Goal: Transaction & Acquisition: Purchase product/service

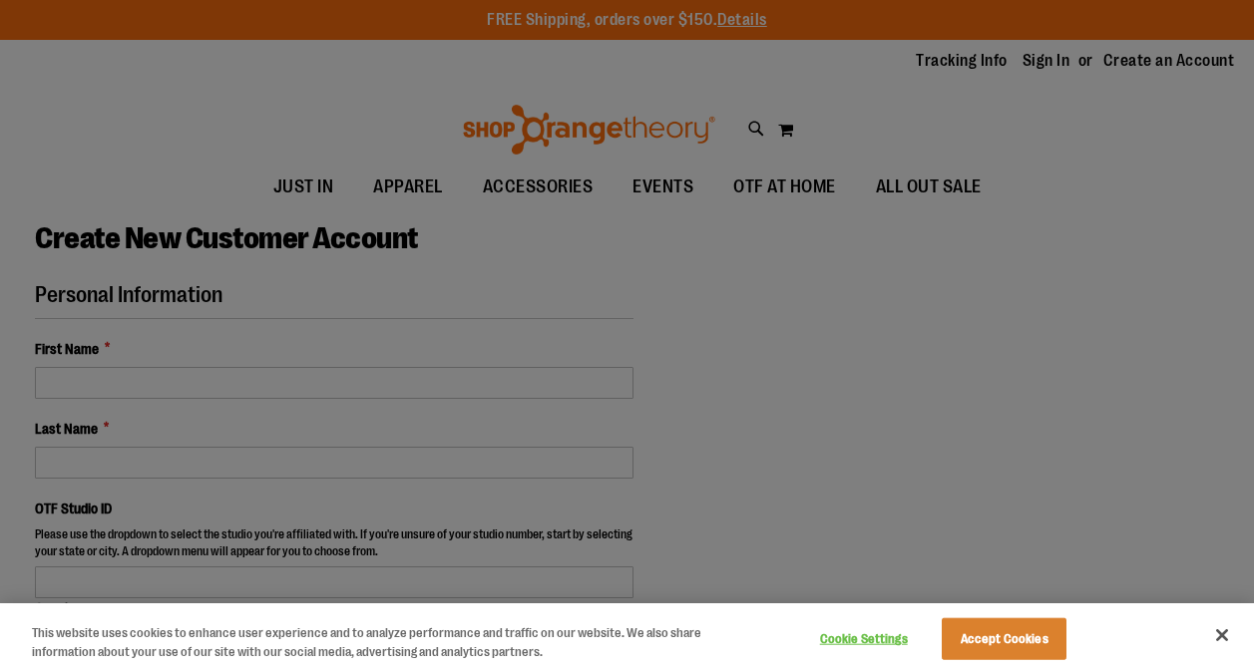
select select "***"
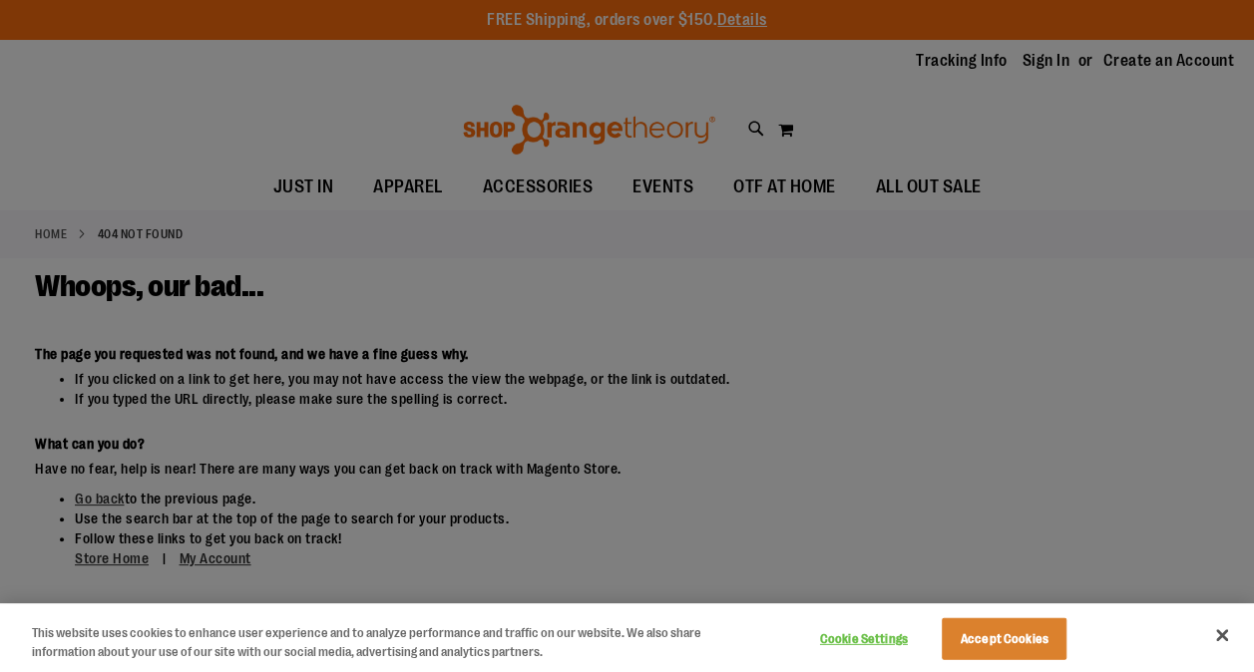
drag, startPoint x: 1119, startPoint y: 102, endPoint x: 1054, endPoint y: 62, distance: 76.1
click at [1118, 102] on div at bounding box center [627, 336] width 1254 height 672
click at [1027, 636] on button "Accept Cookies" at bounding box center [1004, 639] width 125 height 42
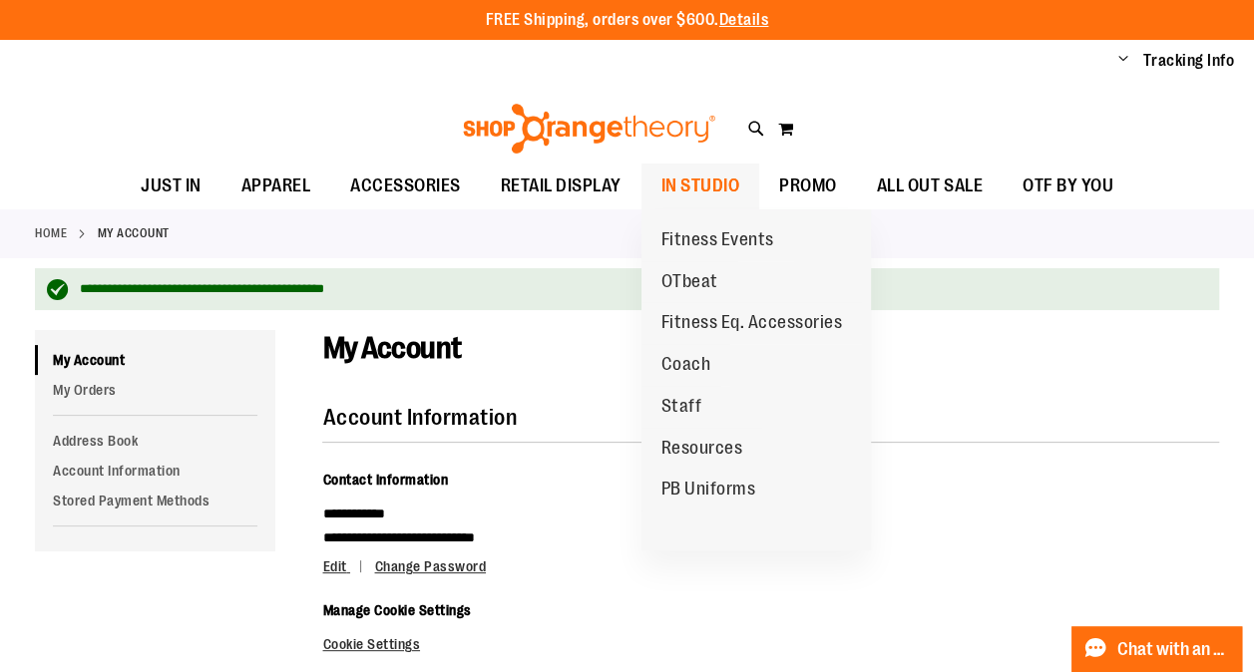
click at [681, 196] on span "IN STUDIO" at bounding box center [700, 186] width 79 height 45
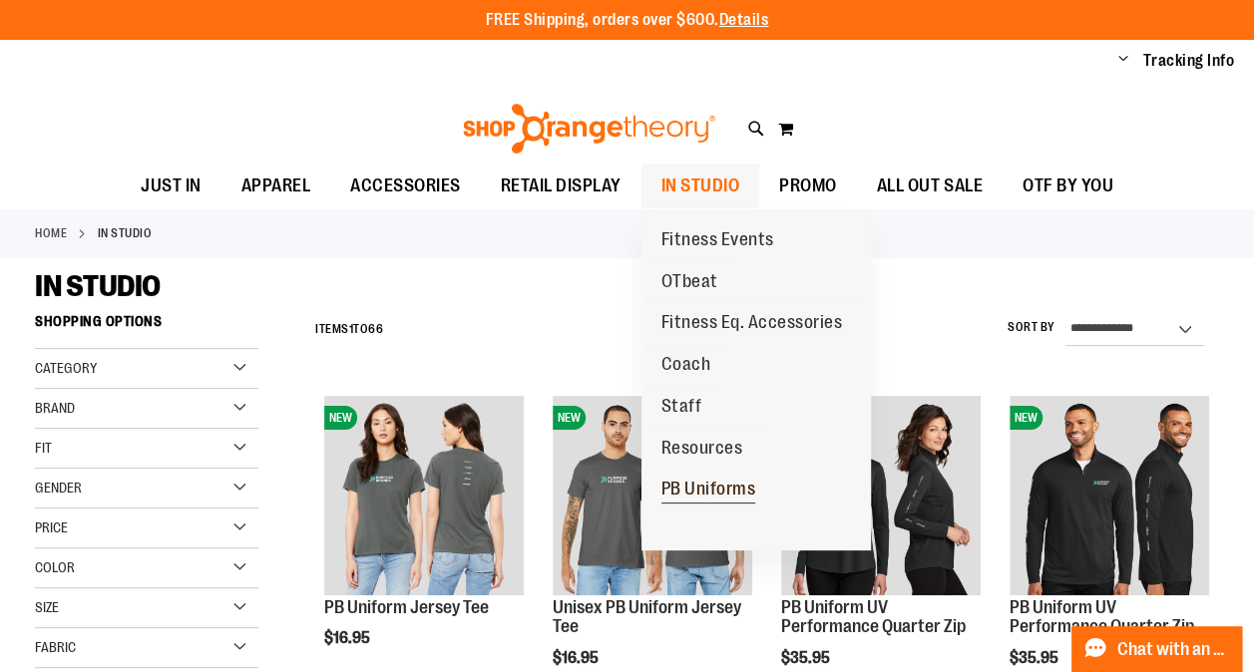
click at [712, 486] on span "PB Uniforms" at bounding box center [708, 491] width 95 height 25
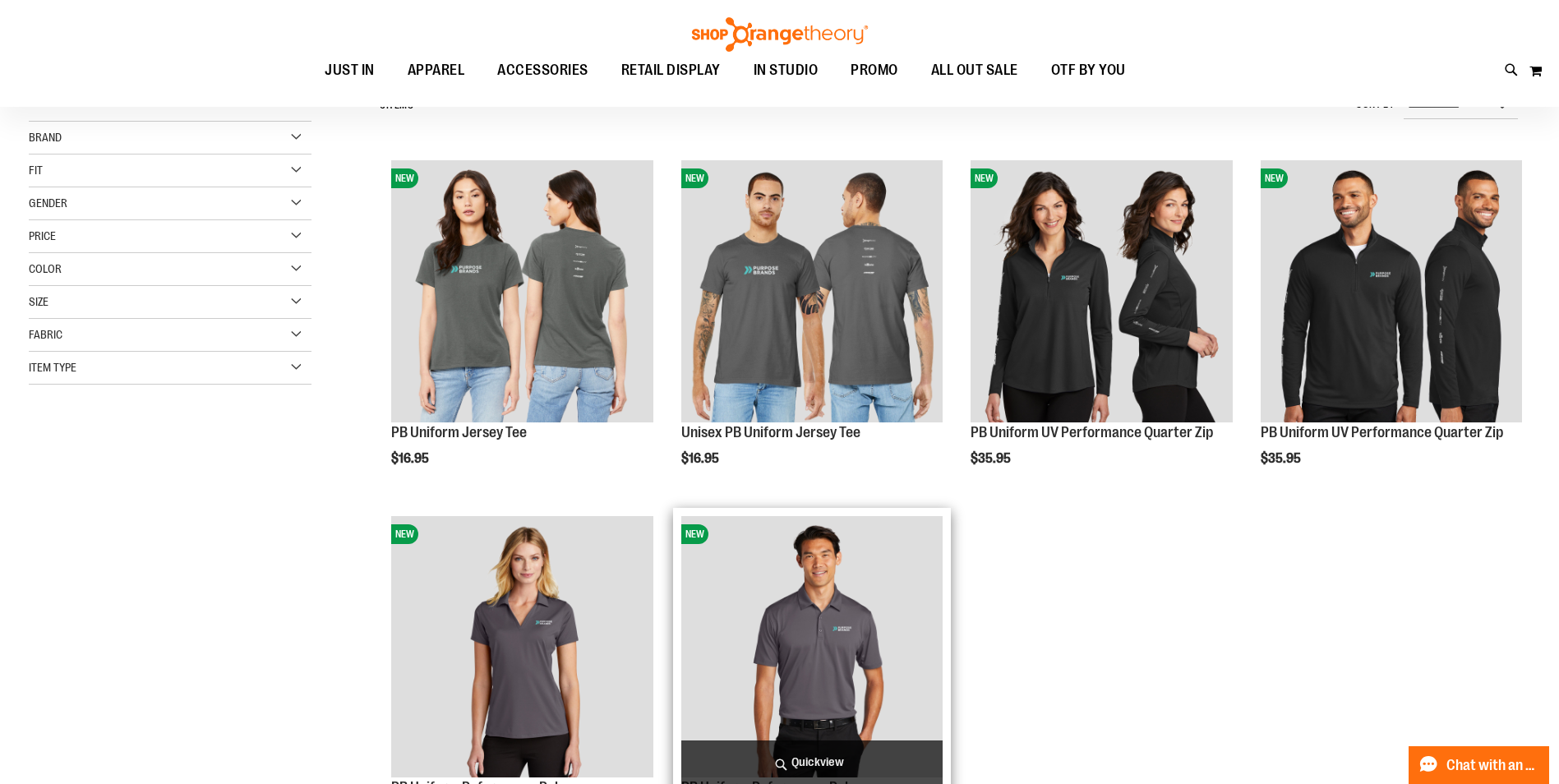
scroll to position [163, 0]
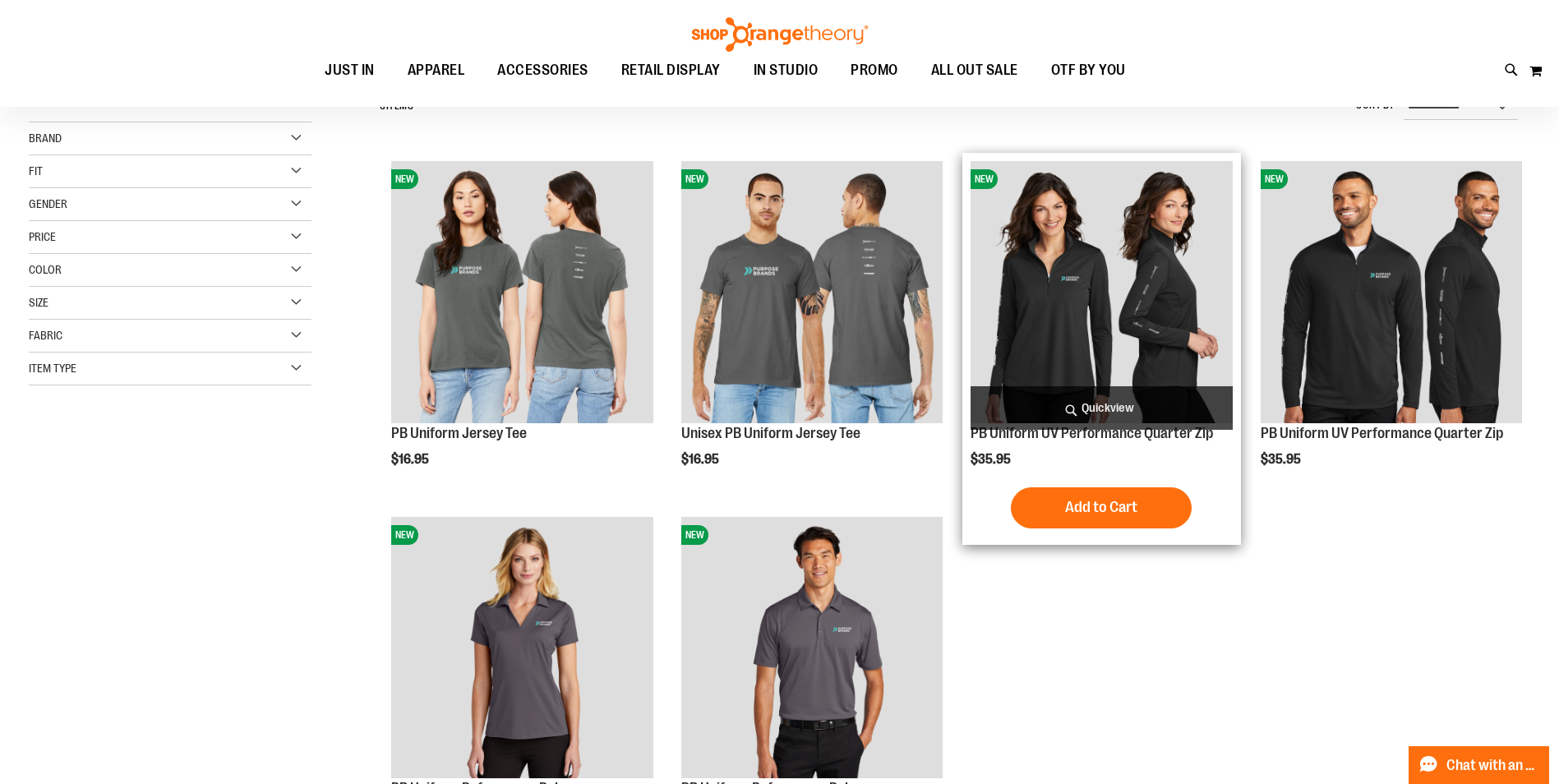
click at [1032, 339] on img "product" at bounding box center [1101, 292] width 261 height 261
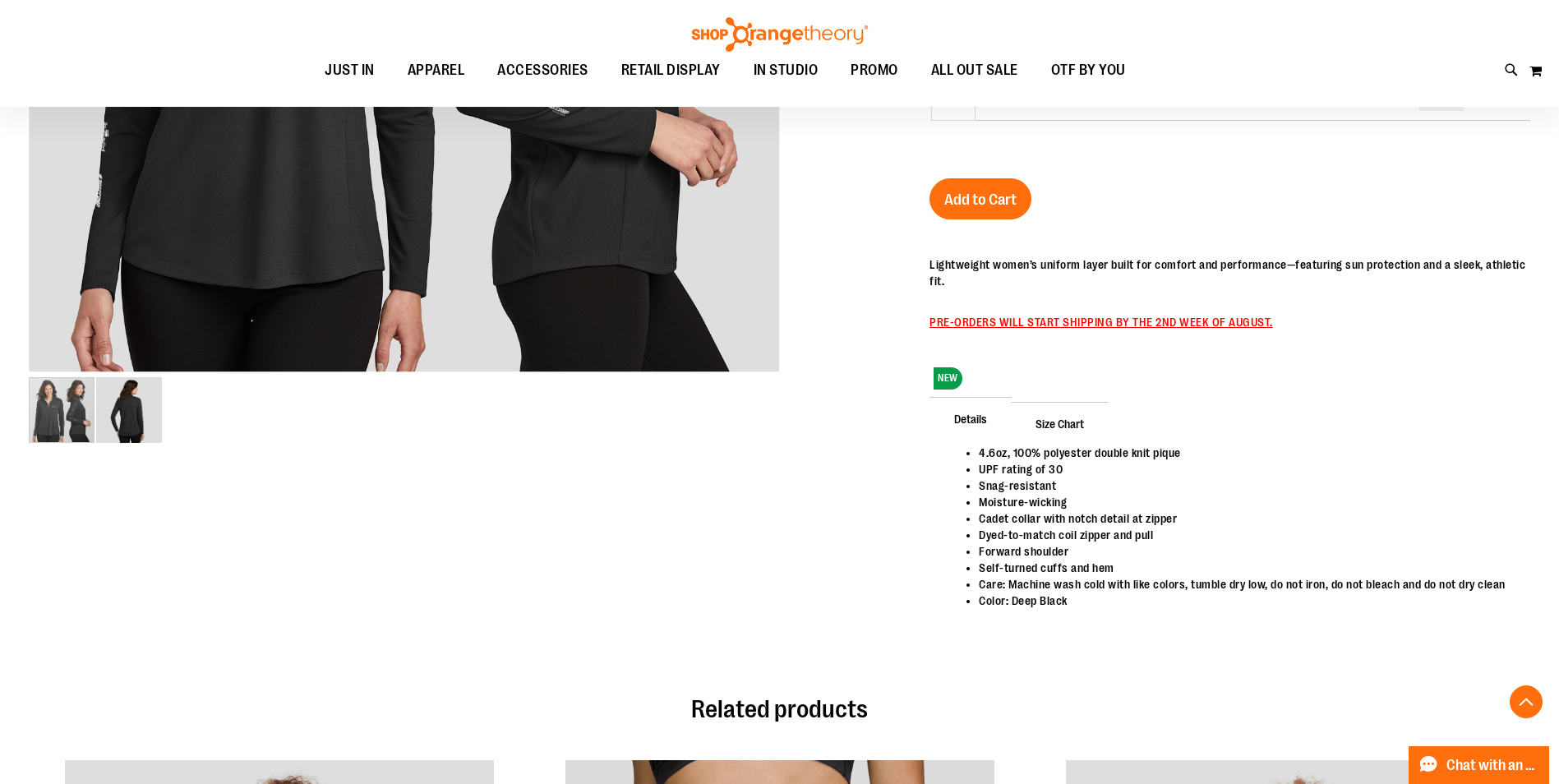
scroll to position [575, 0]
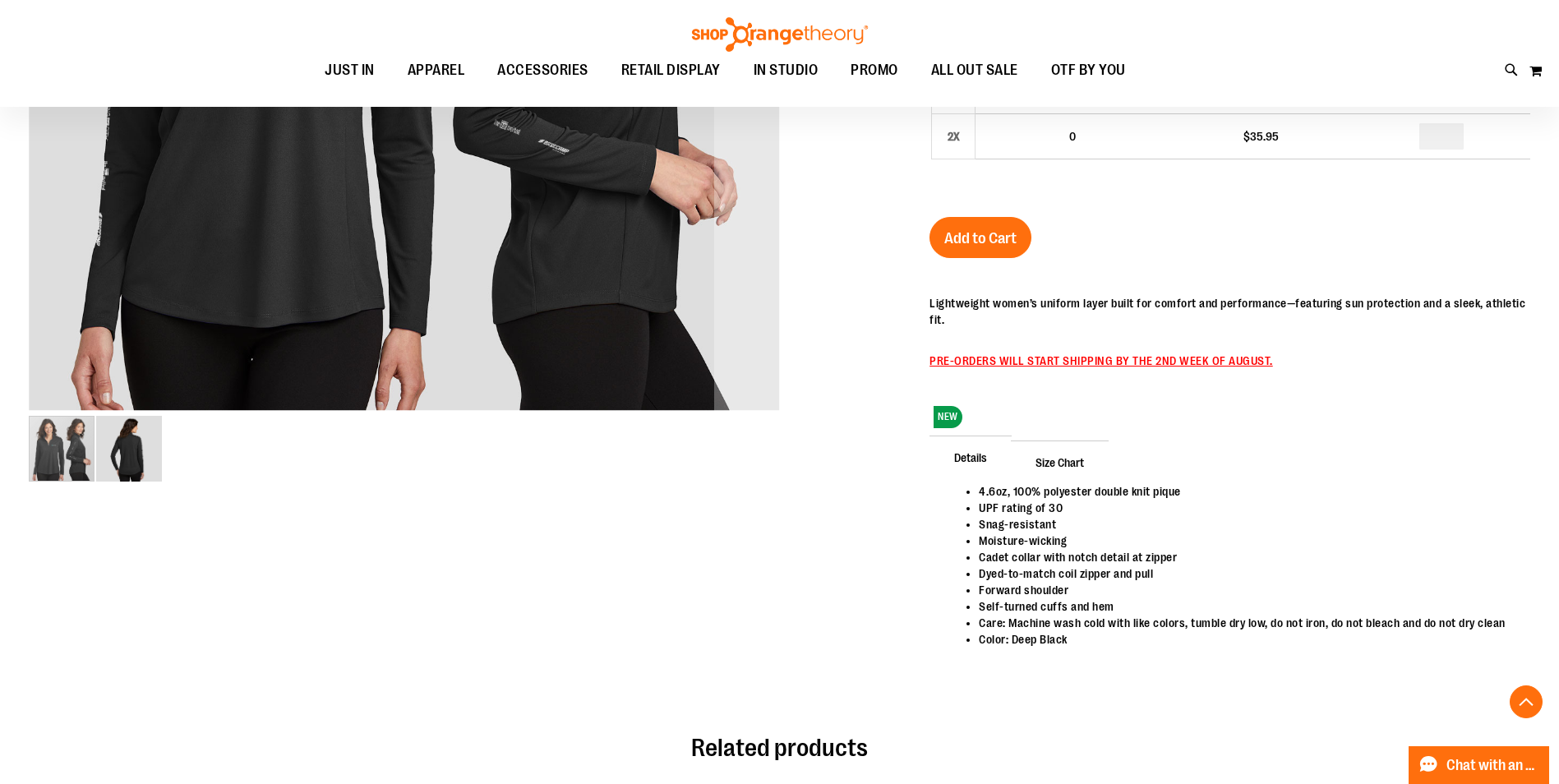
click at [66, 460] on div "carousel" at bounding box center [62, 449] width 66 height 66
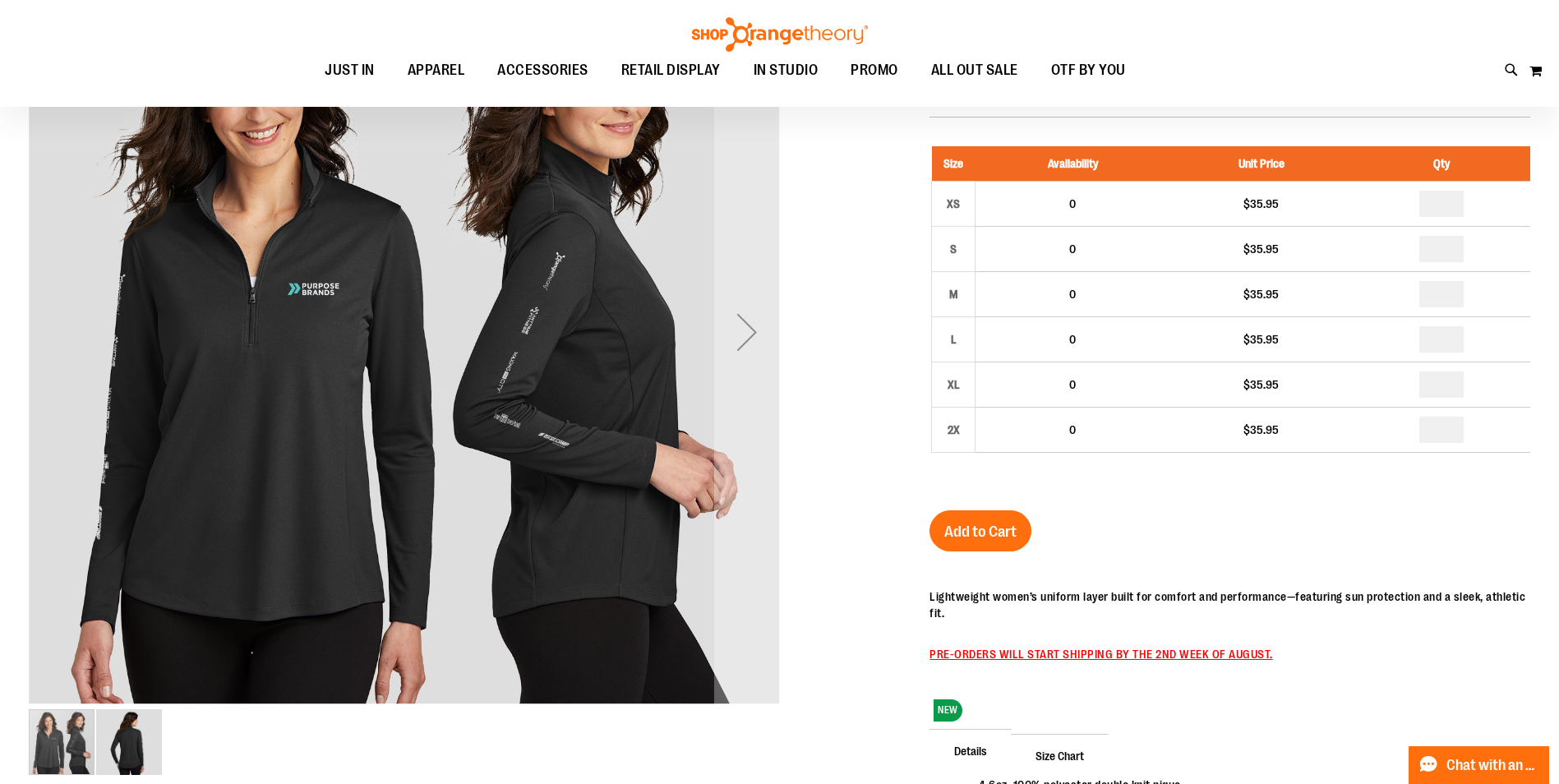
scroll to position [246, 0]
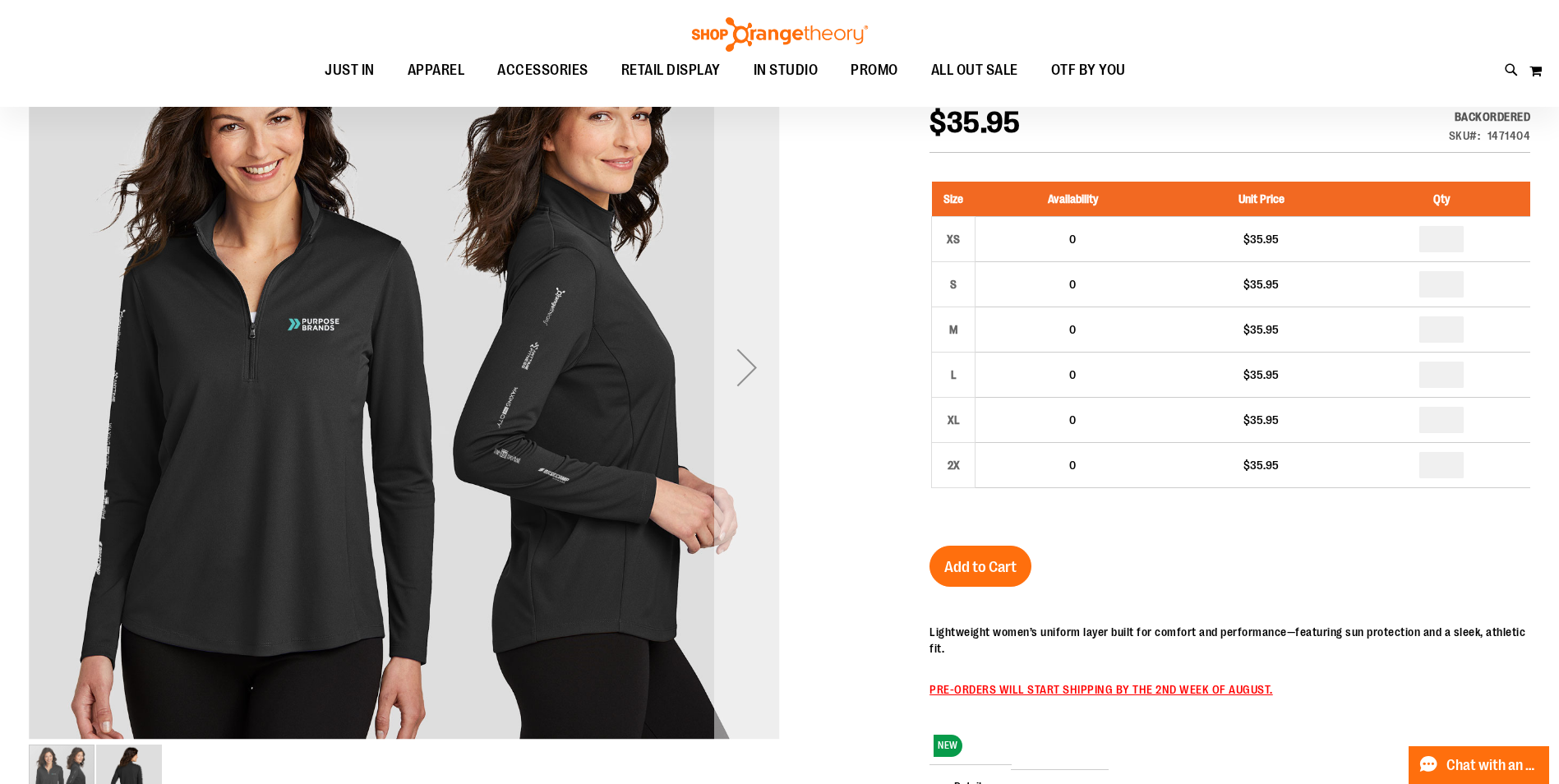
click at [749, 368] on div "Next" at bounding box center [747, 367] width 66 height 66
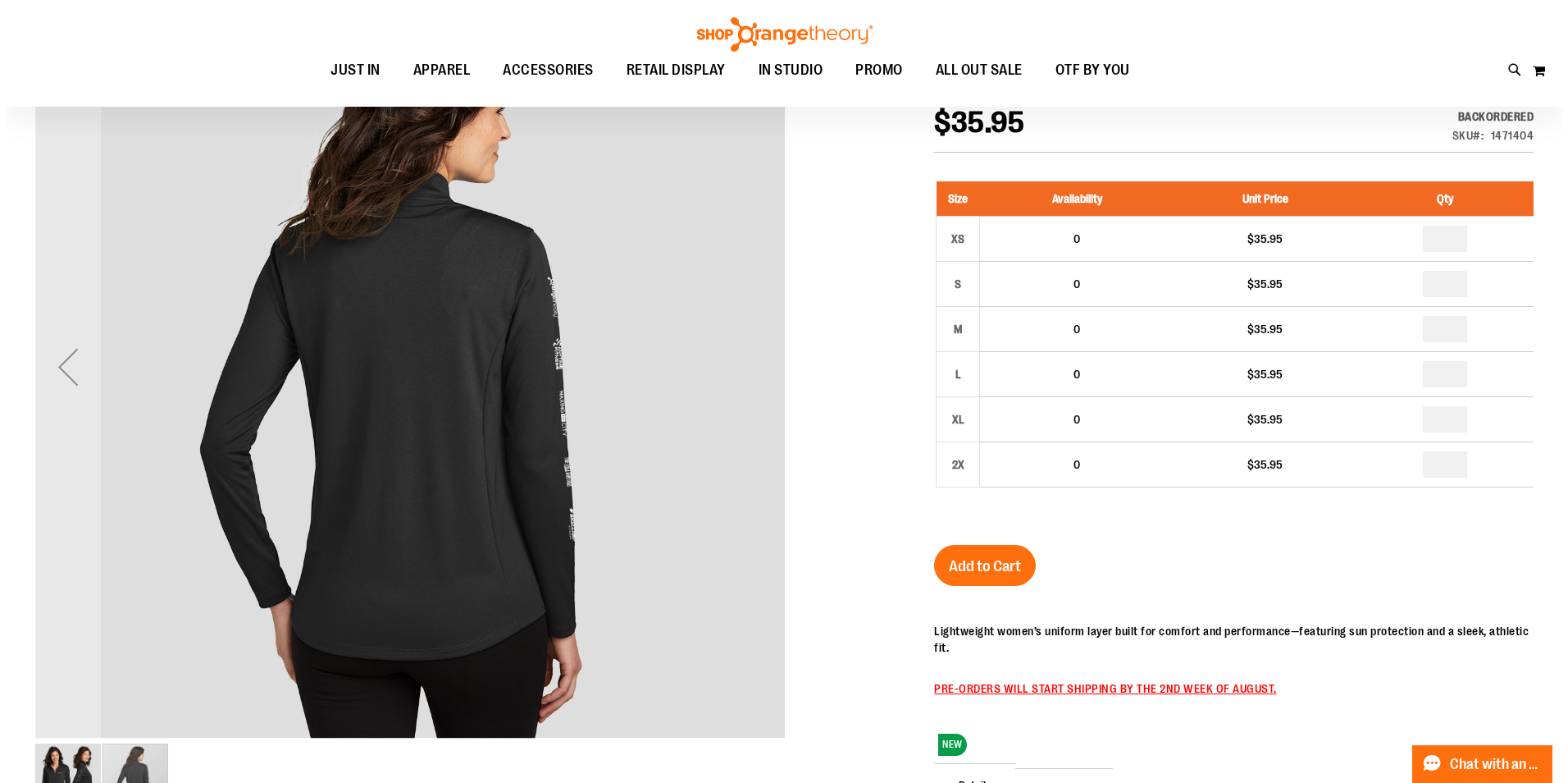
scroll to position [0, 0]
